Goal: Information Seeking & Learning: Learn about a topic

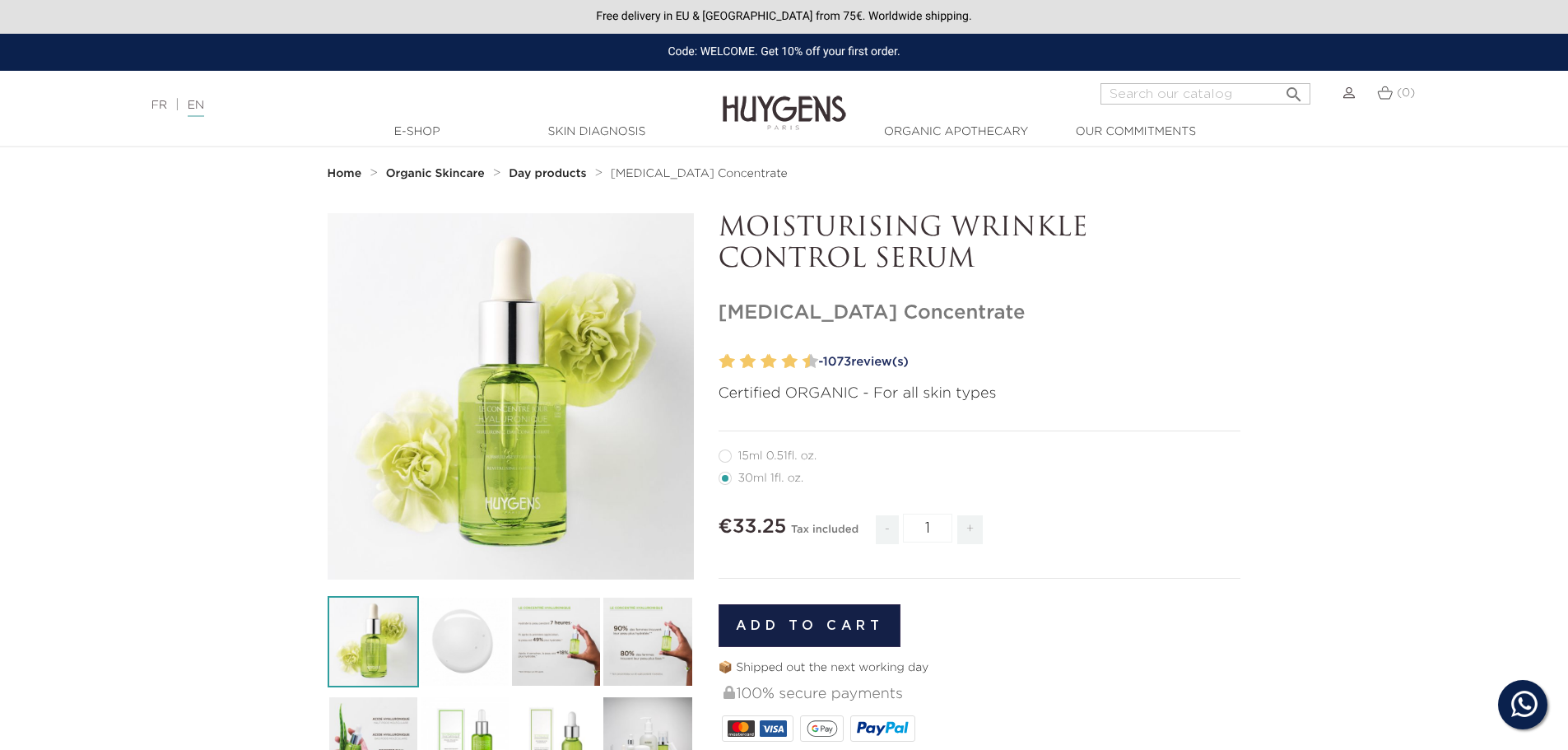
click at [877, 358] on link "- 1073 review(s)" at bounding box center [1027, 362] width 428 height 24
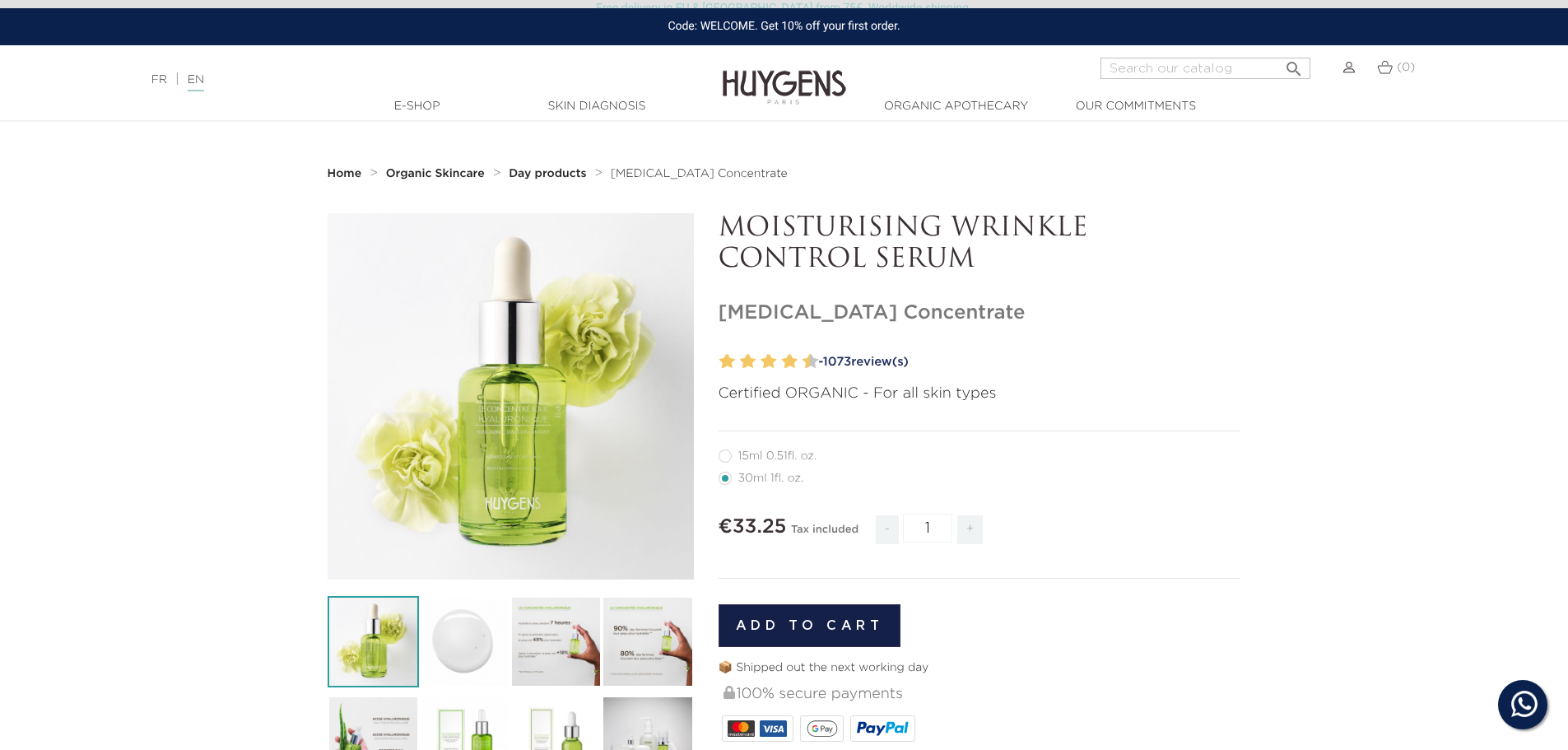
scroll to position [1367, 0]
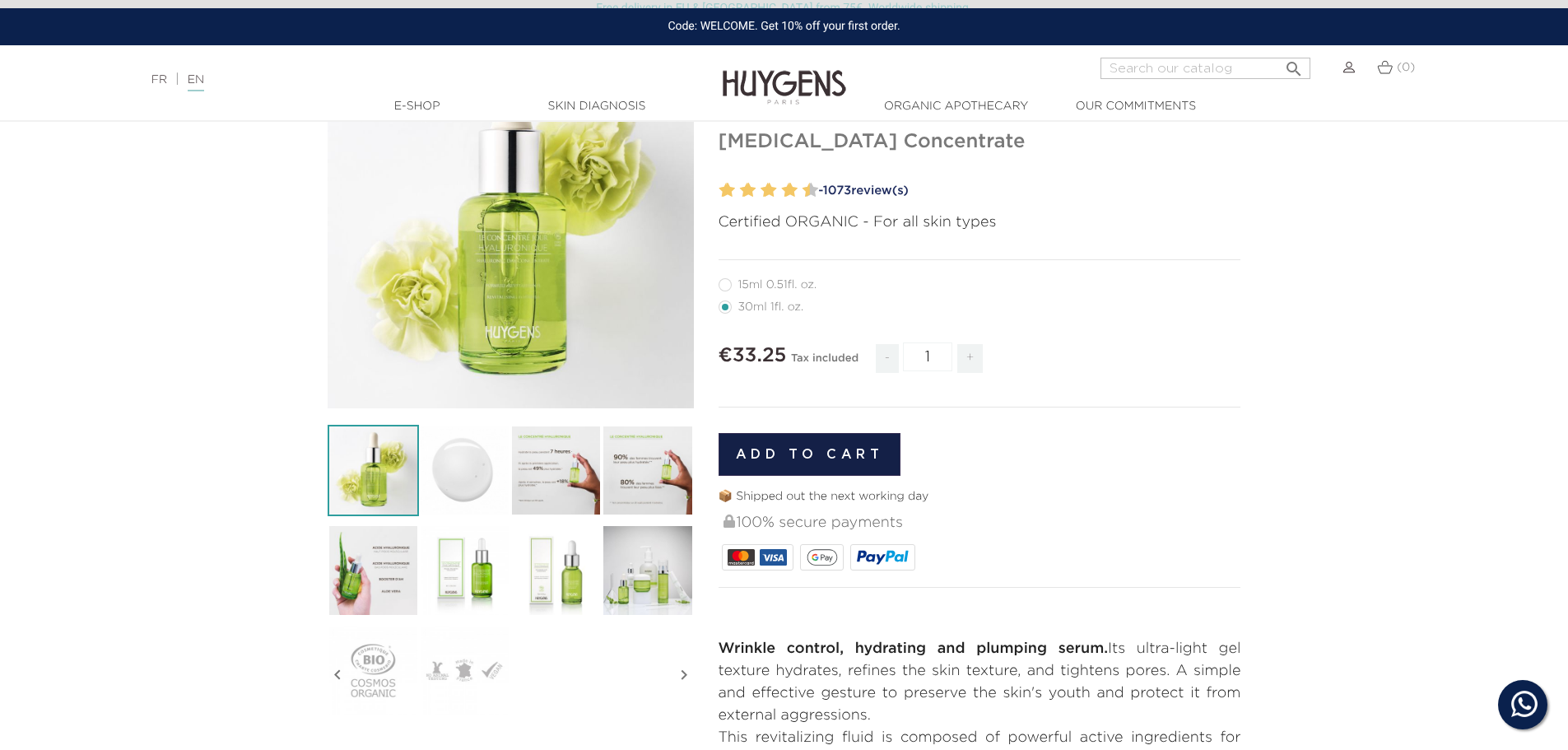
scroll to position [329, 0]
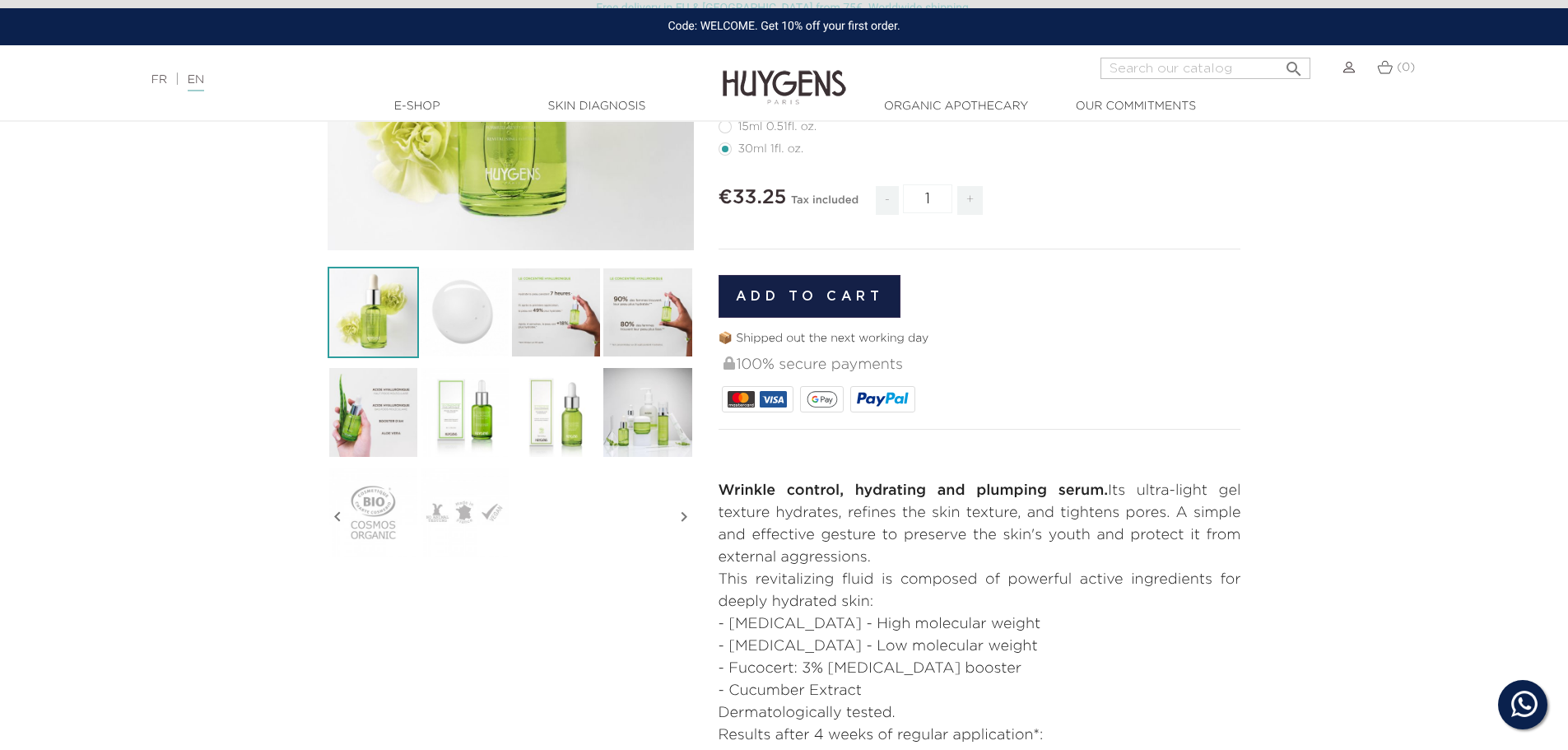
click at [414, 303] on img at bounding box center [373, 312] width 91 height 91
click at [500, 307] on img at bounding box center [464, 312] width 91 height 91
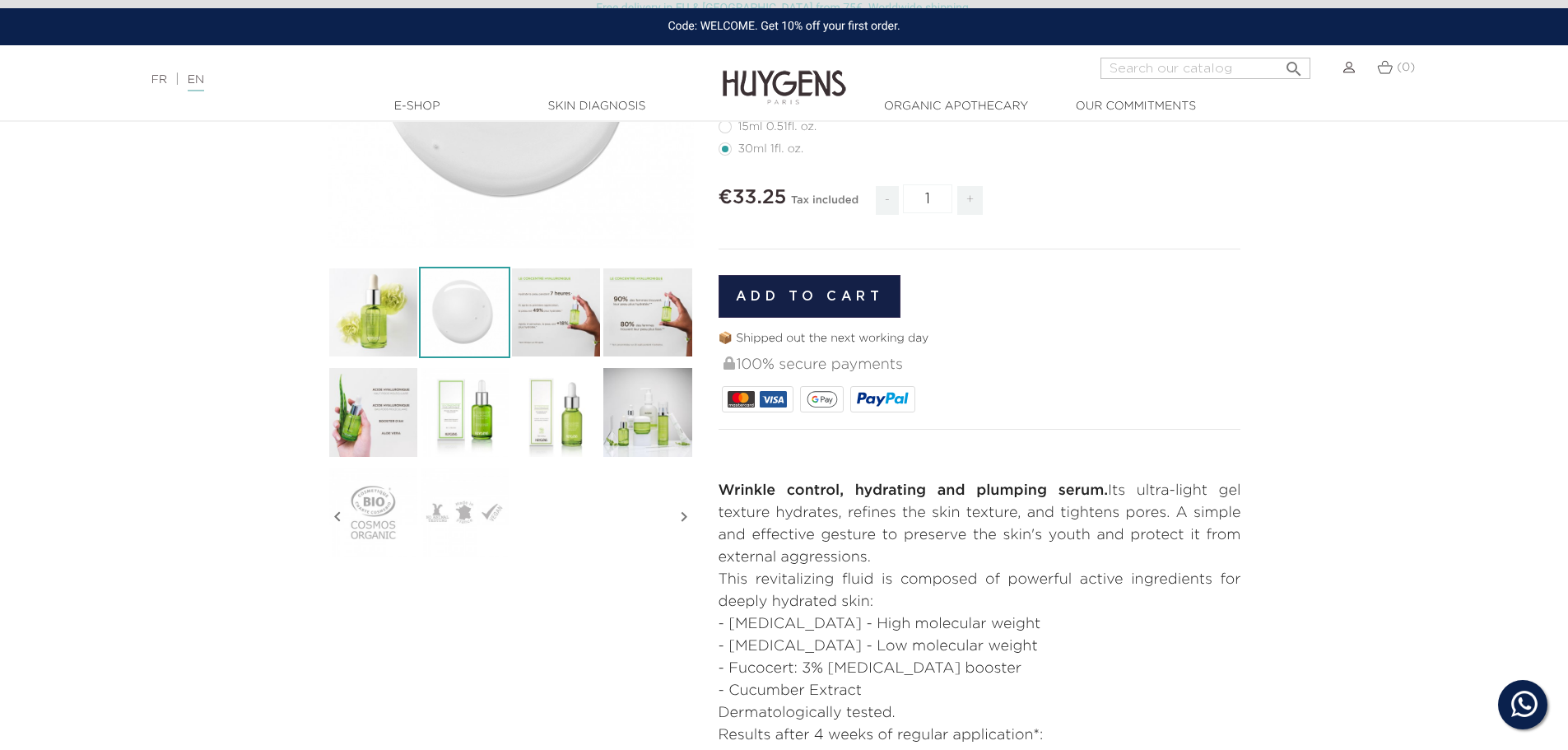
click at [552, 305] on img at bounding box center [555, 312] width 91 height 91
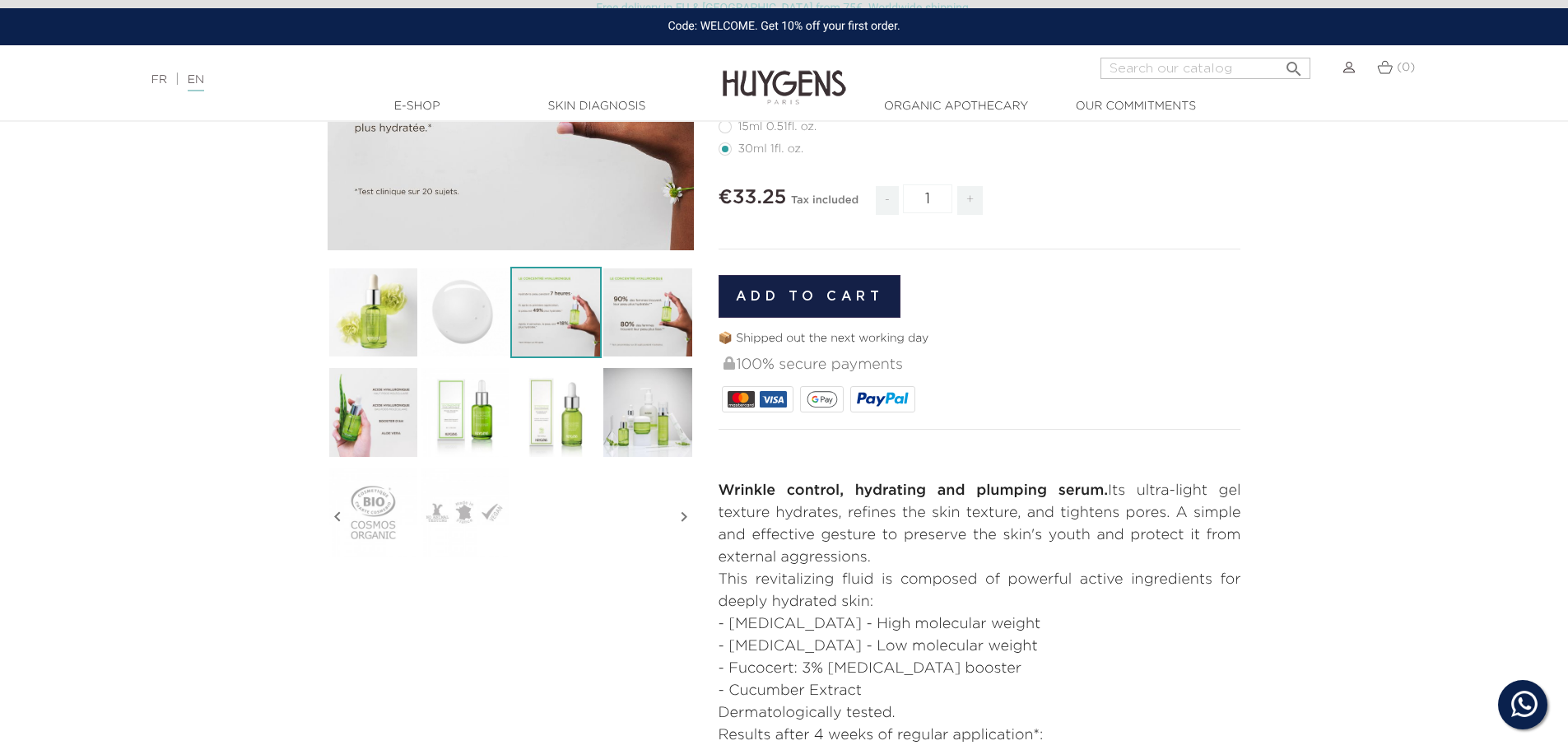
scroll to position [0, 0]
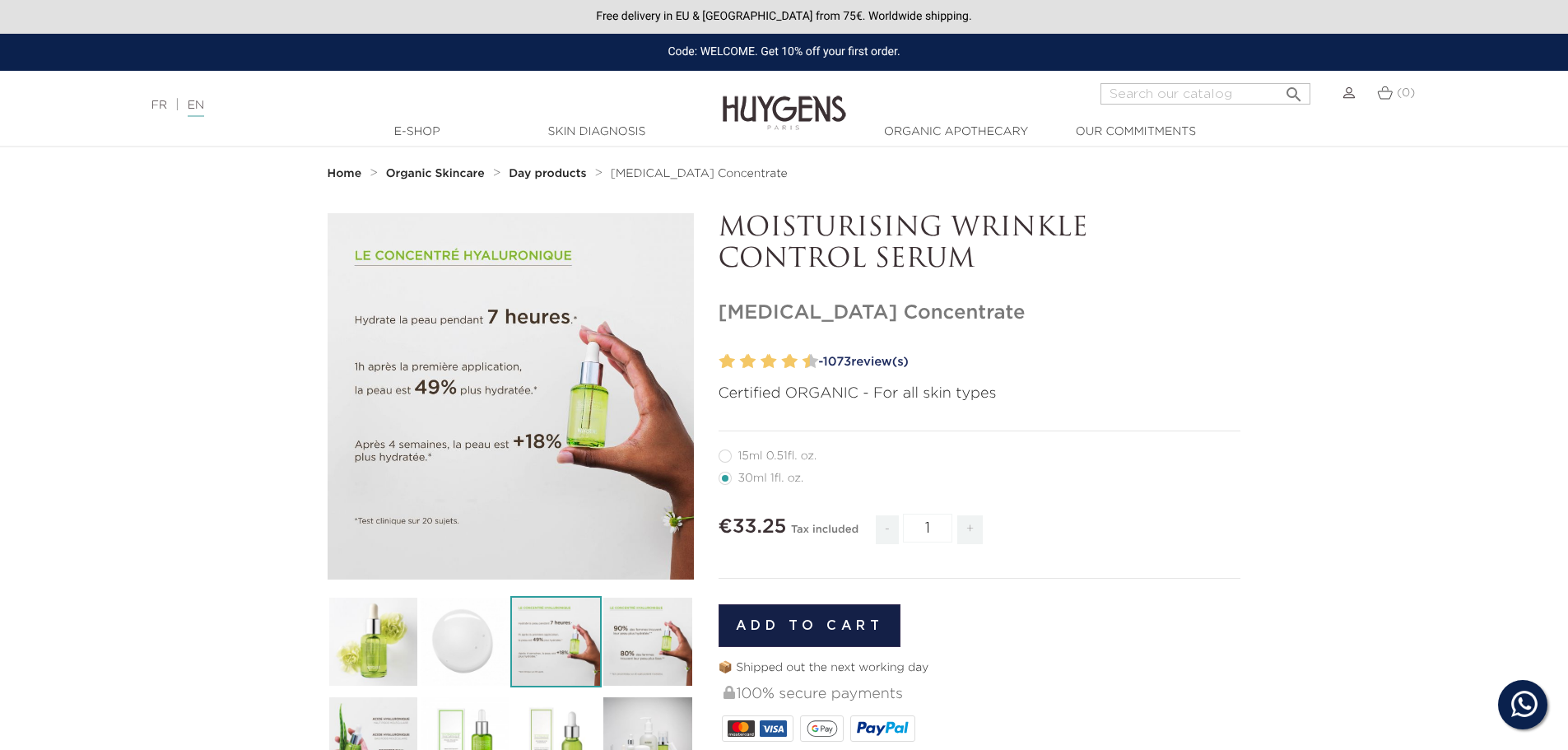
click at [653, 640] on body "Hi! Click one of our agents below and we will get back to you as soon as possib…" at bounding box center [784, 375] width 1568 height 750
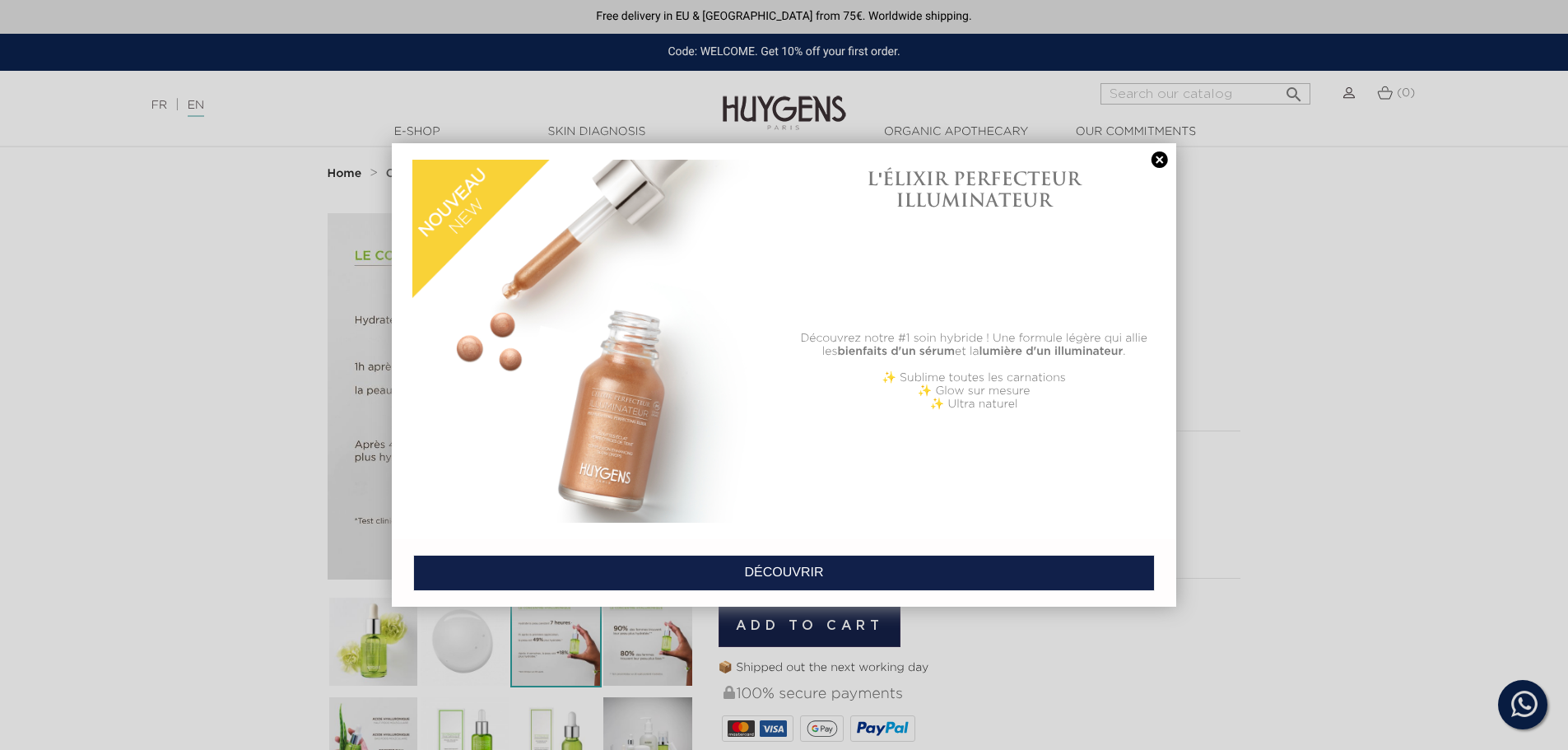
click at [1282, 396] on div at bounding box center [784, 375] width 1568 height 750
click at [825, 554] on link "DÉCOUVRIR" at bounding box center [784, 573] width 742 height 37
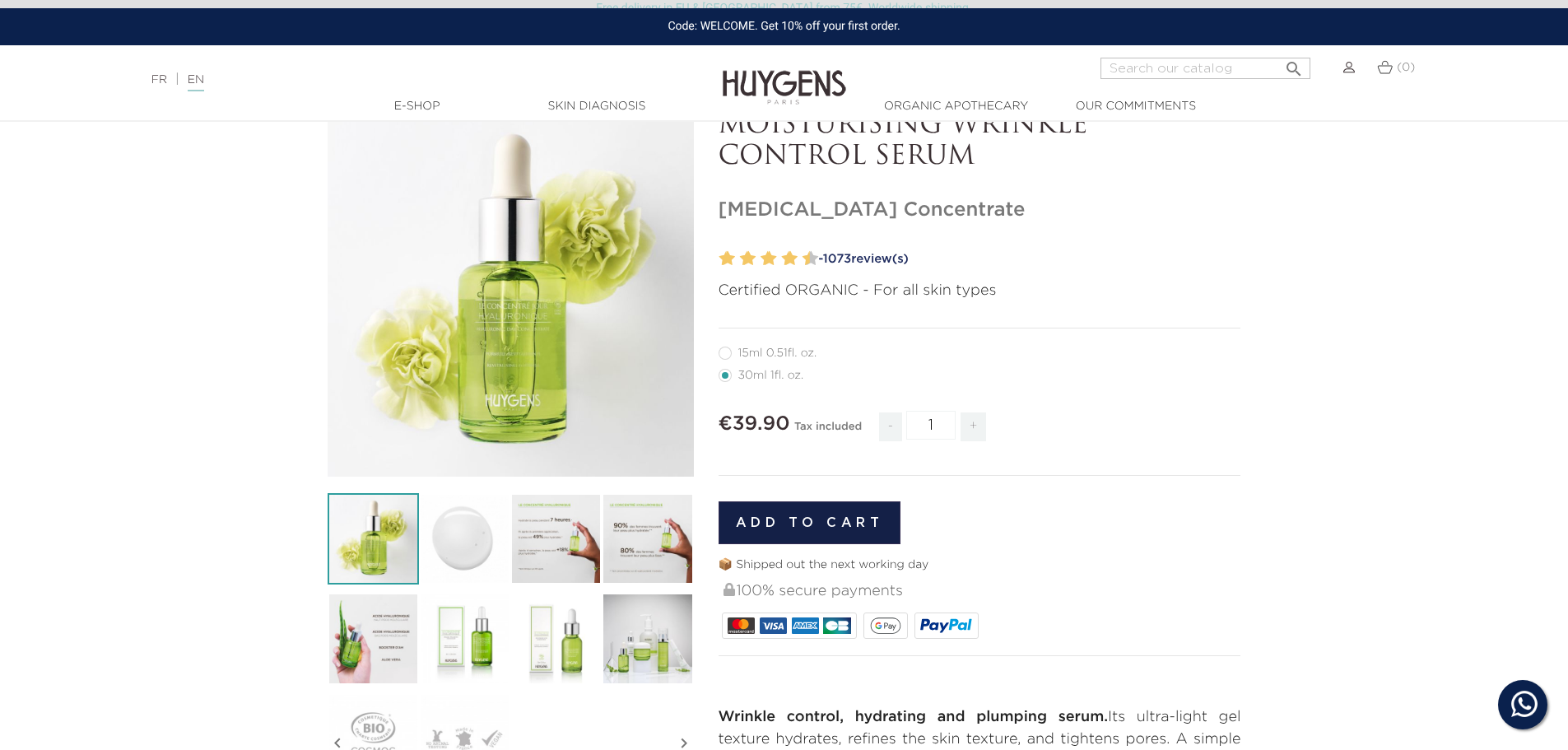
scroll to position [329, 0]
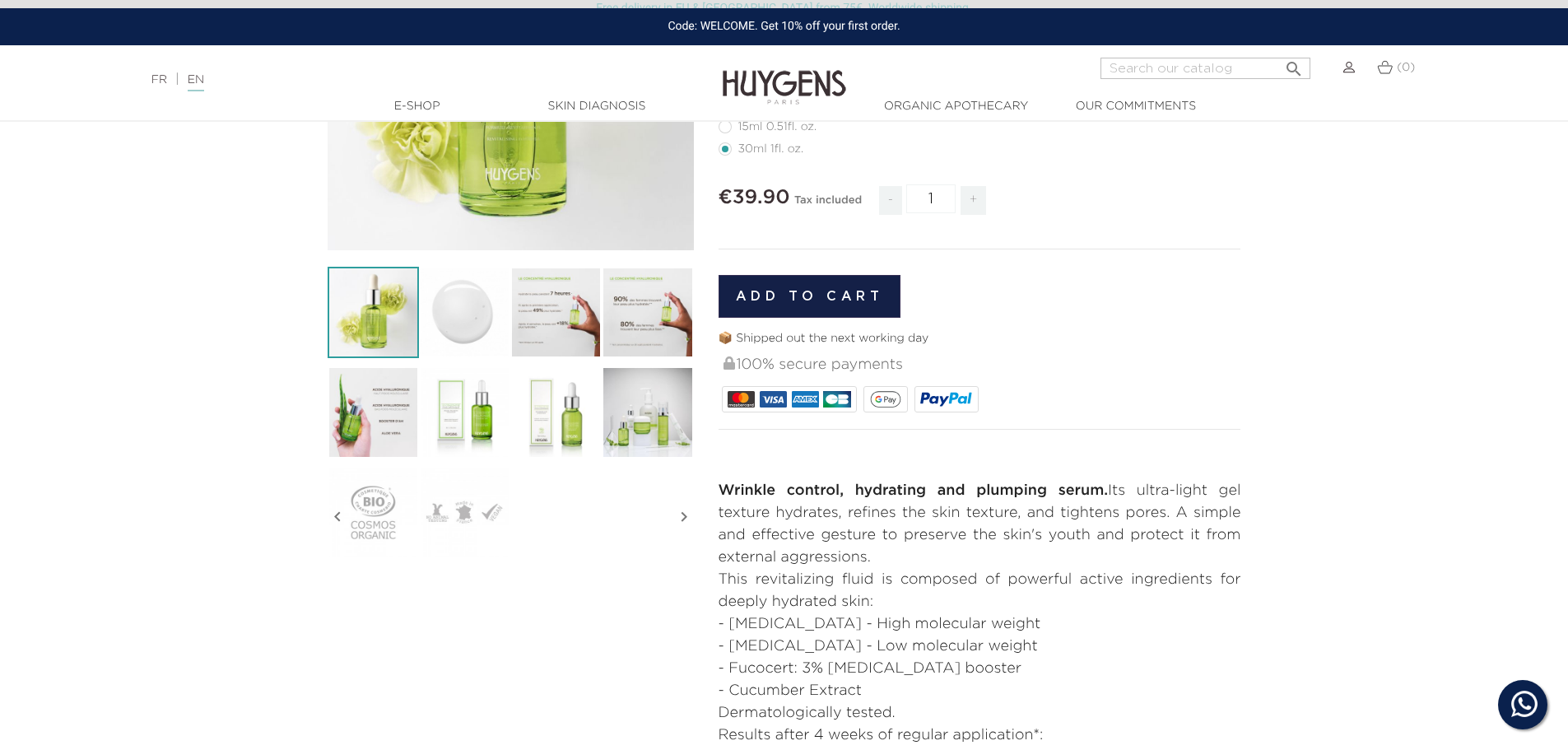
click at [476, 406] on img at bounding box center [464, 412] width 91 height 91
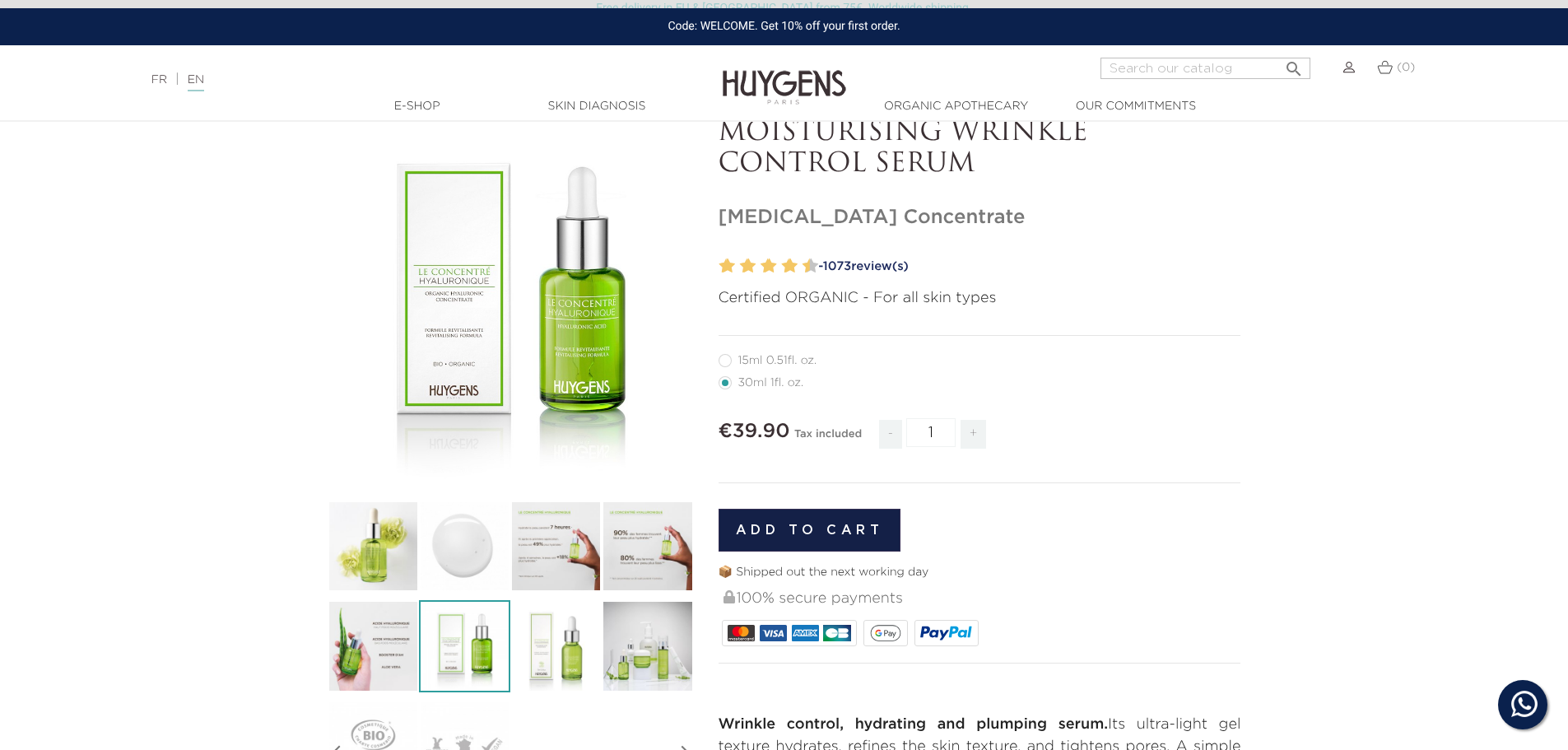
scroll to position [247, 0]
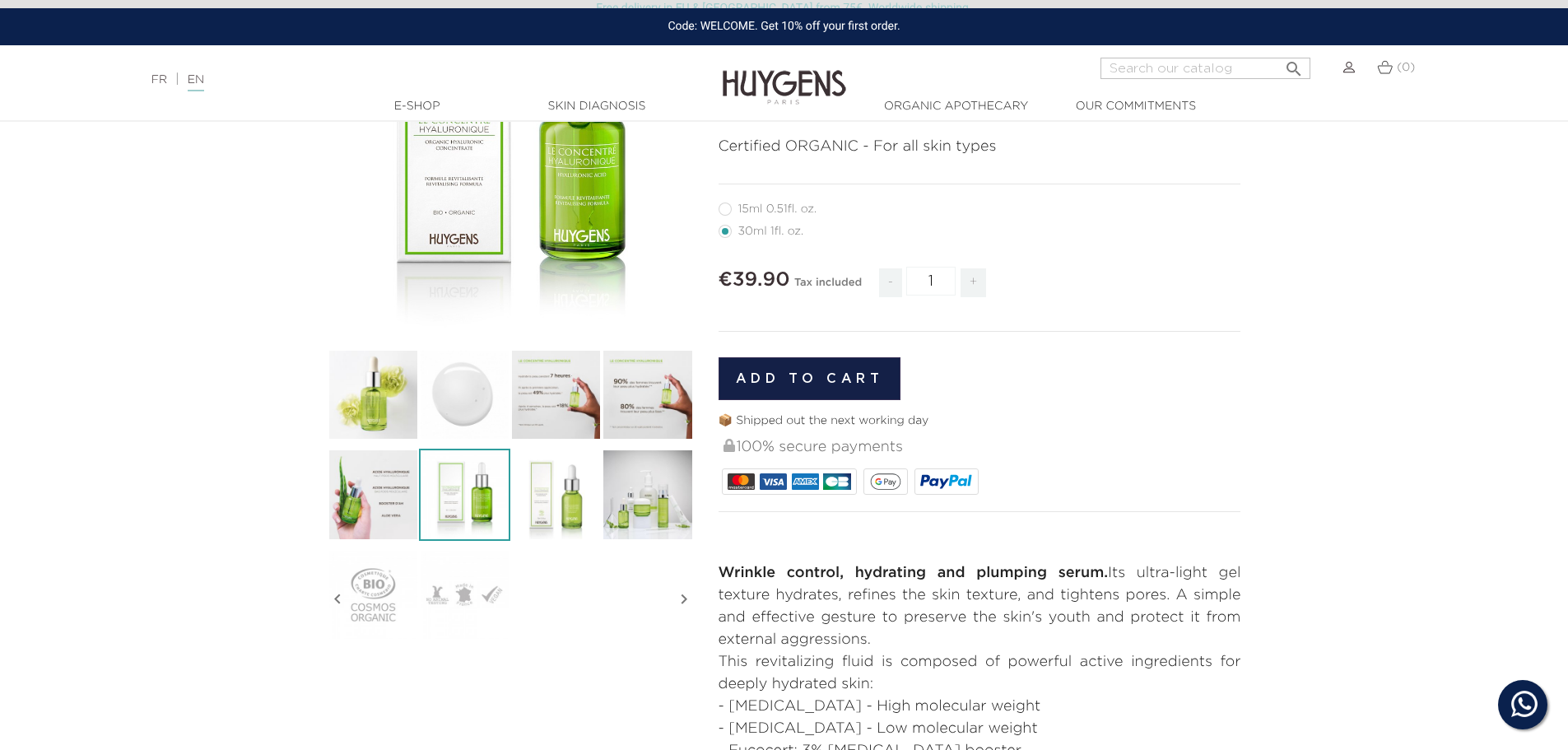
click at [372, 480] on img at bounding box center [373, 494] width 91 height 91
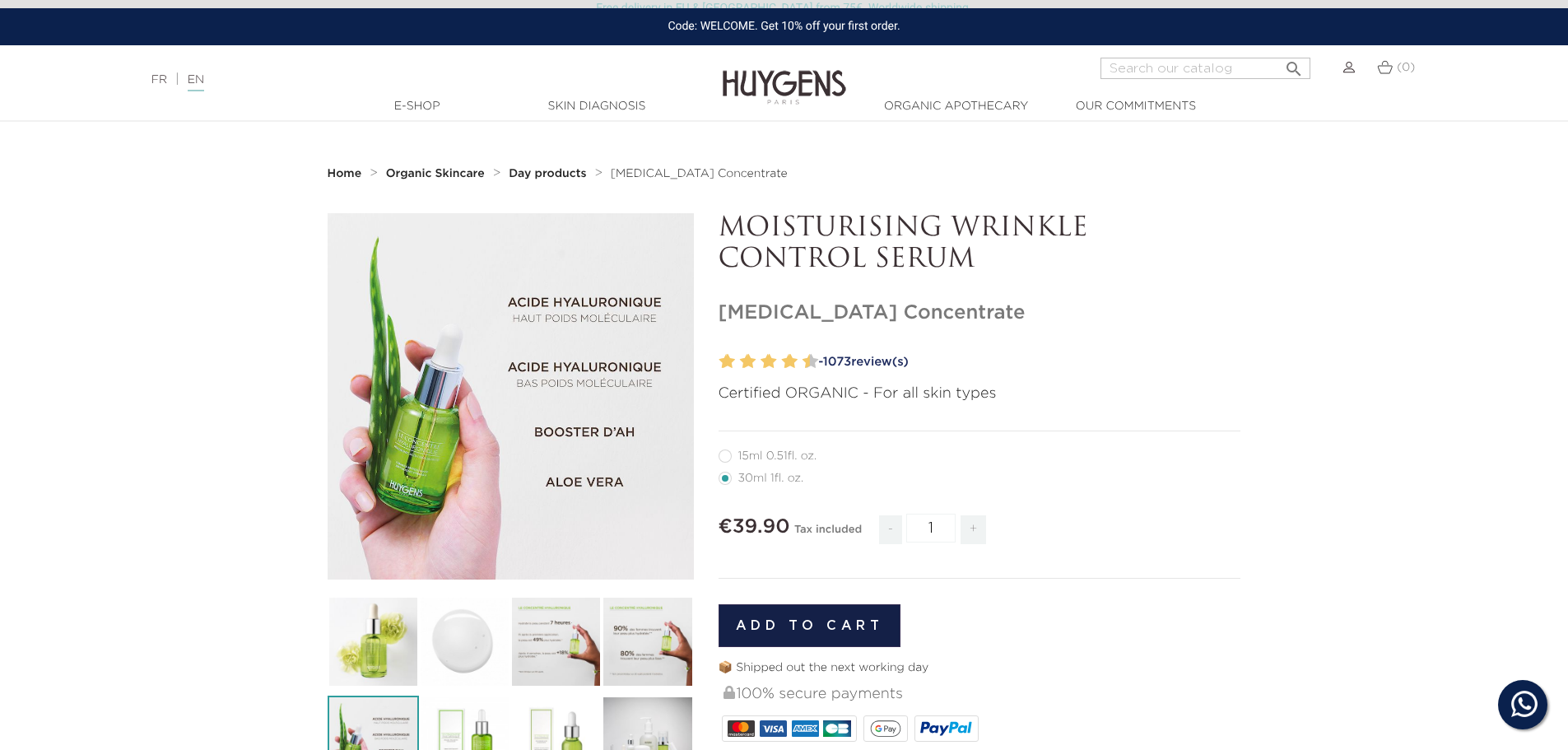
scroll to position [83, 0]
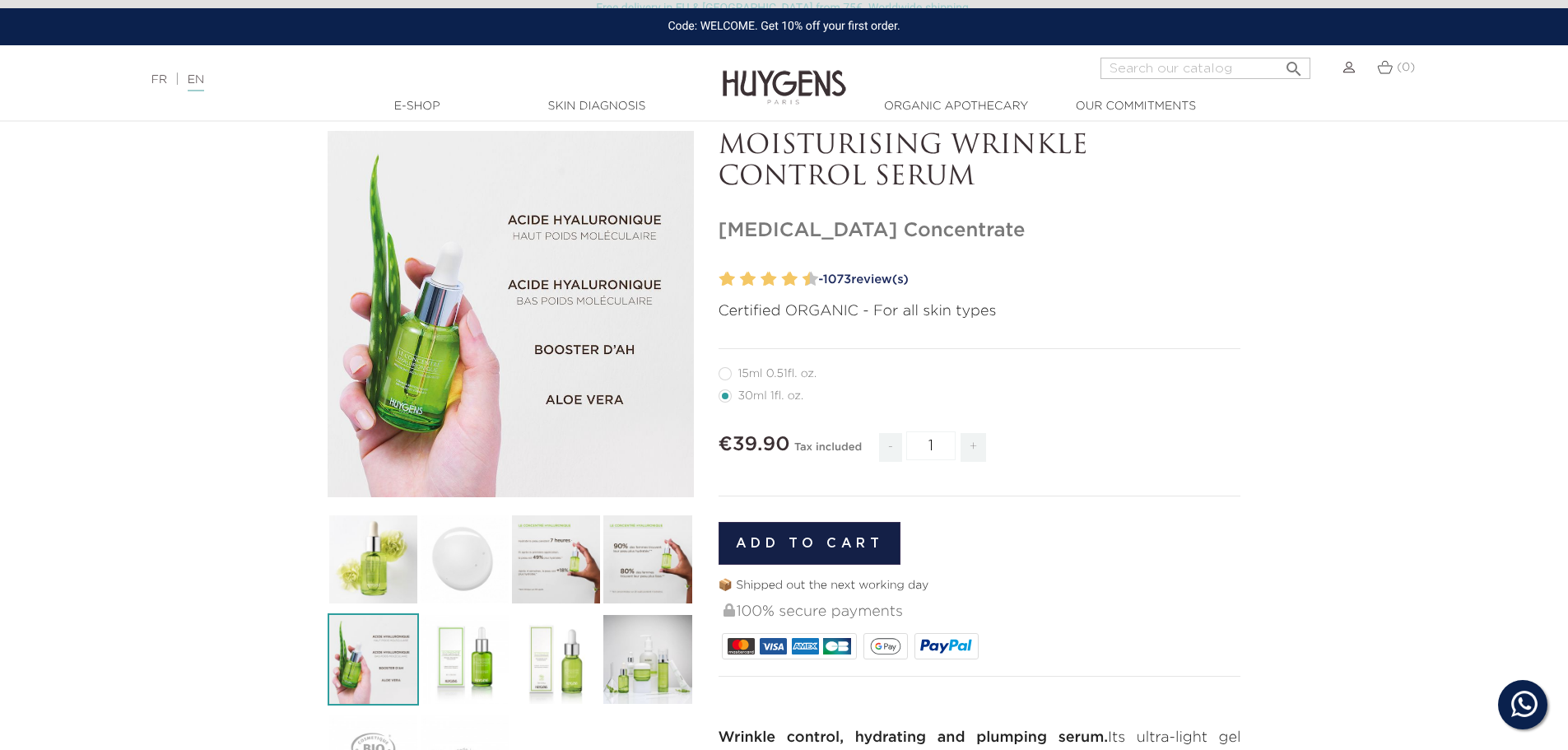
click at [564, 637] on img at bounding box center [555, 659] width 91 height 91
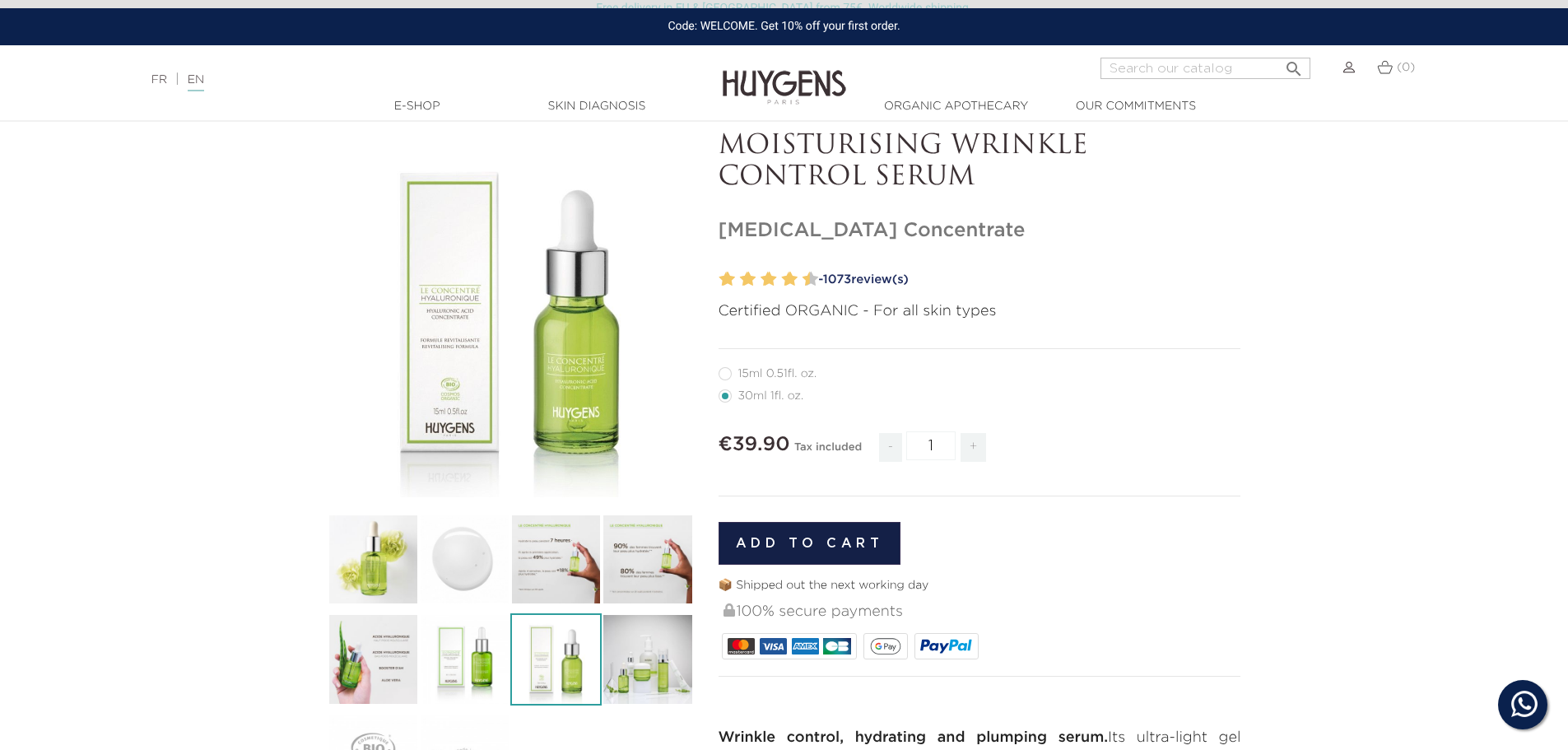
click at [691, 654] on img at bounding box center [646, 659] width 91 height 91
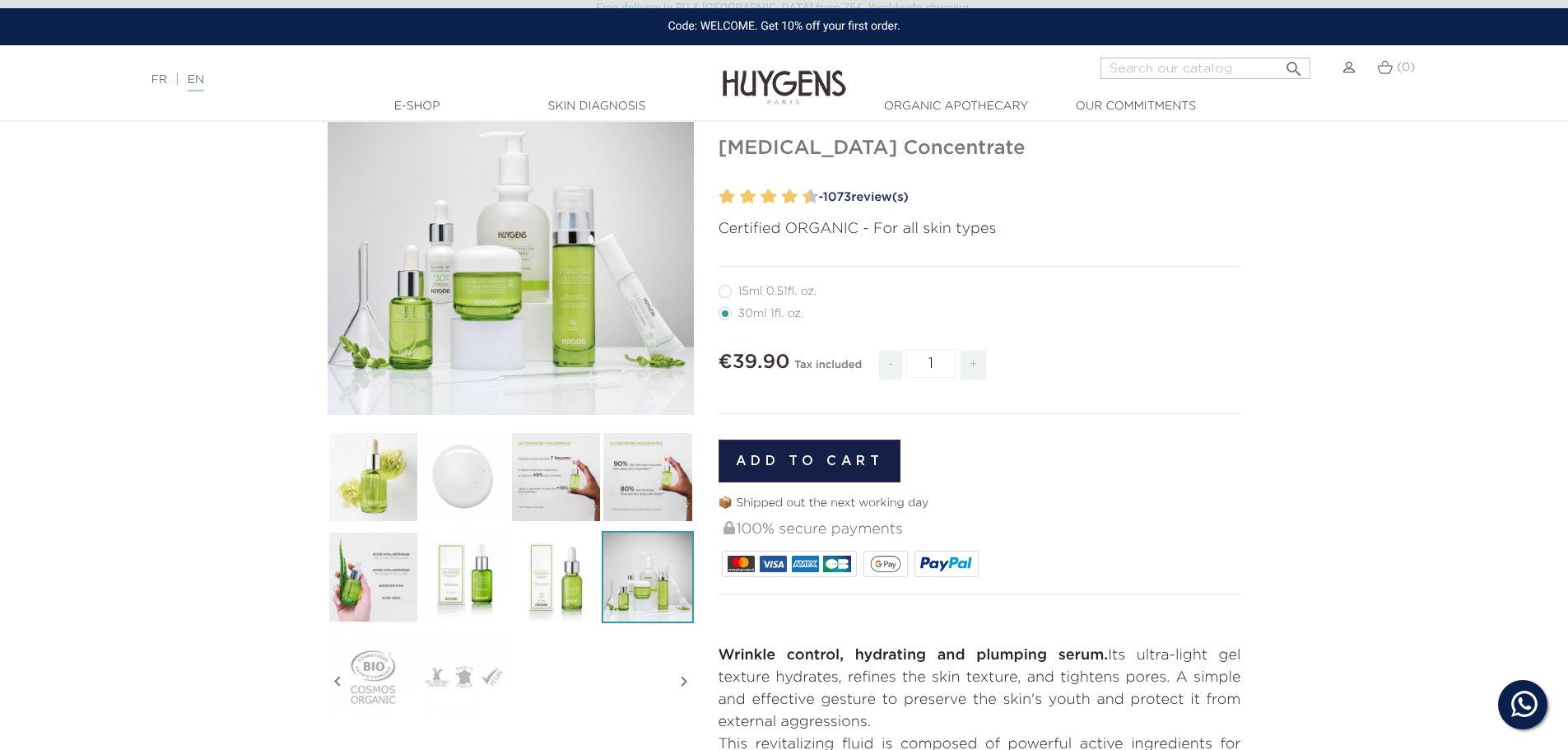
scroll to position [0, 0]
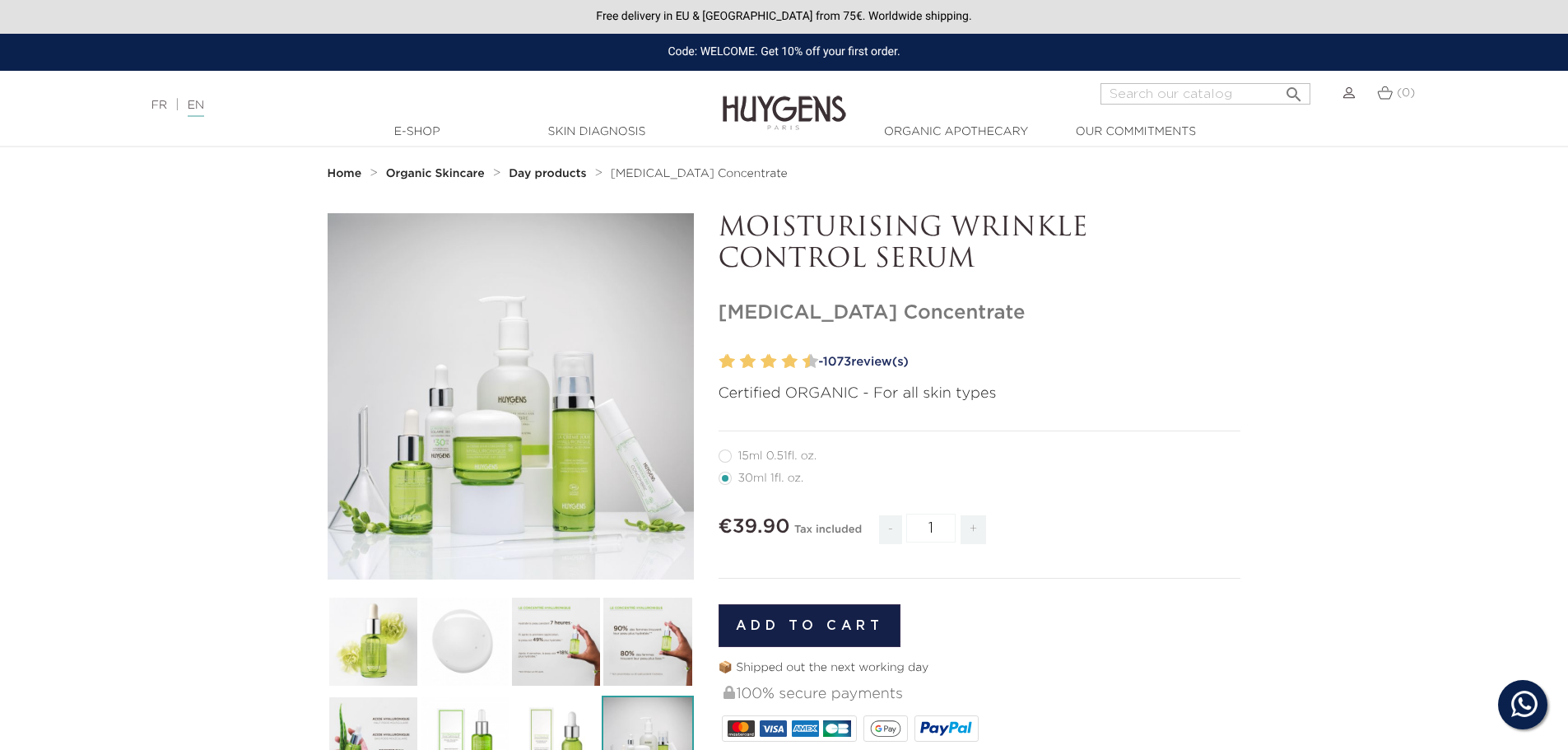
drag, startPoint x: 718, startPoint y: 305, endPoint x: 1011, endPoint y: 304, distance: 293.0
click at [1011, 304] on h1 "[MEDICAL_DATA] Concentrate" at bounding box center [980, 313] width 523 height 23
copy h1 "[MEDICAL_DATA] Concentrate"
